Goal: Browse casually: Explore the website without a specific task or goal

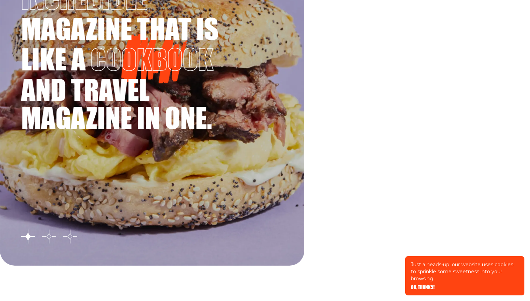
scroll to position [1238, 0]
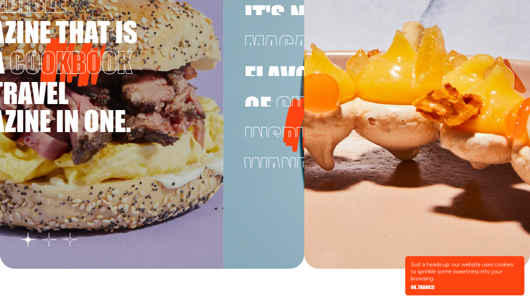
drag, startPoint x: 198, startPoint y: 117, endPoint x: 117, endPoint y: 111, distance: 81.1
click at [117, 111] on span "and travel magazine in one." at bounding box center [45, 107] width 210 height 56
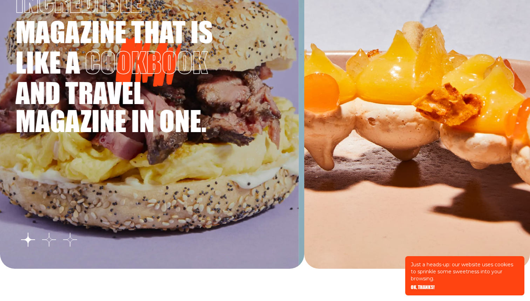
drag, startPoint x: 203, startPoint y: 105, endPoint x: 69, endPoint y: 107, distance: 133.2
click at [69, 107] on span "and travel magazine in one." at bounding box center [120, 107] width 210 height 56
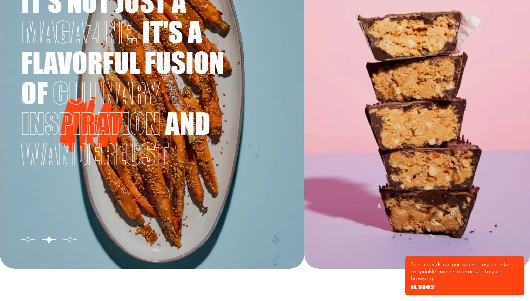
drag, startPoint x: 122, startPoint y: 99, endPoint x: 122, endPoint y: 45, distance: 54.7
click at [122, 45] on h3 "It's not just a magazine. It's a flavorful fusion of culinary inspiration and w…" at bounding box center [126, 74] width 210 height 191
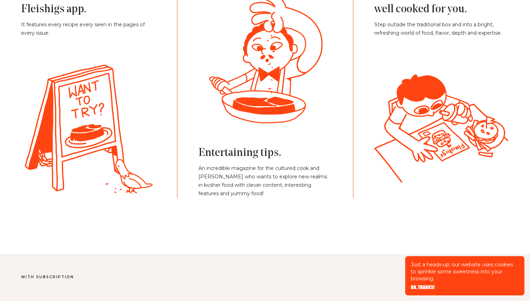
scroll to position [1627, 0]
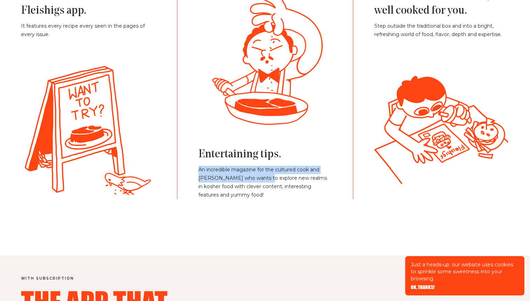
drag, startPoint x: 236, startPoint y: 162, endPoint x: 265, endPoint y: 178, distance: 33.6
click at [265, 178] on div "Entertaining tips. An incredible magazine for the cultured cook and [PERSON_NAM…" at bounding box center [265, 174] width 134 height 52
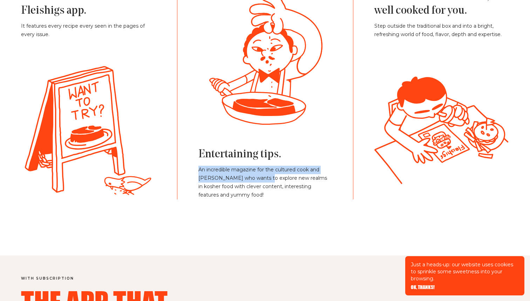
click at [265, 178] on p "An incredible magazine for the cultured cook and [PERSON_NAME] who wants to exp…" at bounding box center [265, 183] width 134 height 34
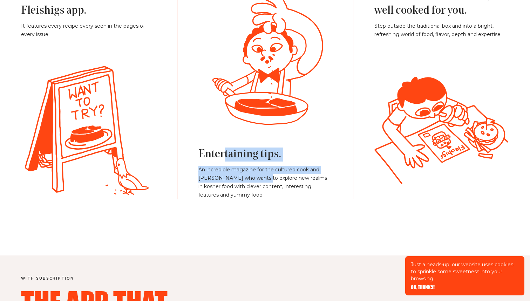
drag, startPoint x: 262, startPoint y: 171, endPoint x: 225, endPoint y: 150, distance: 42.9
click at [225, 150] on div "Entertaining tips. An incredible magazine for the cultured cook and [PERSON_NAM…" at bounding box center [265, 174] width 134 height 52
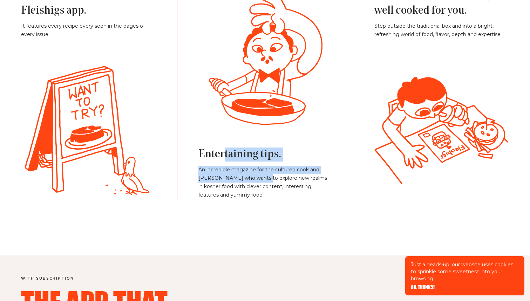
click at [225, 160] on div "Entertaining tips. An incredible magazine for the cultured cook and [PERSON_NAM…" at bounding box center [265, 174] width 134 height 52
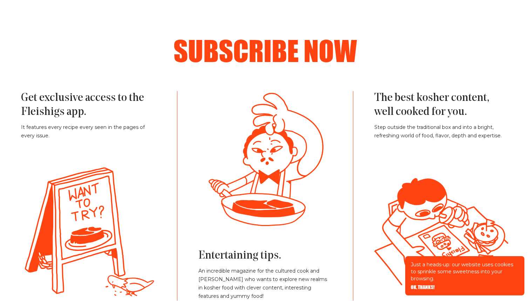
scroll to position [1522, 0]
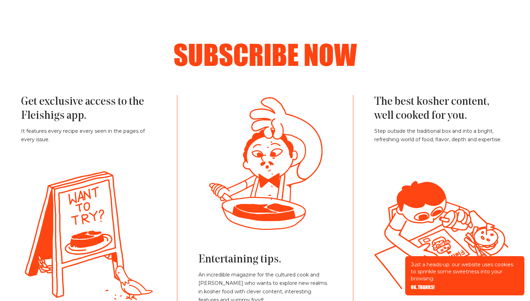
drag, startPoint x: 273, startPoint y: 138, endPoint x: 273, endPoint y: 176, distance: 38.2
click at [273, 176] on g at bounding box center [279, 163] width 349 height 137
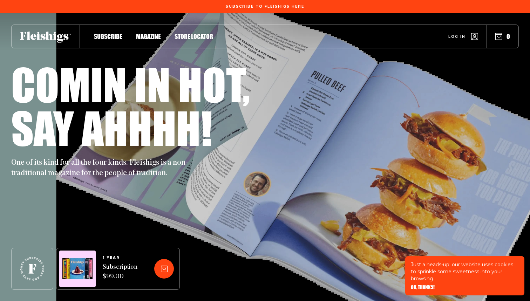
scroll to position [0, 0]
